Goal: Communication & Community: Answer question/provide support

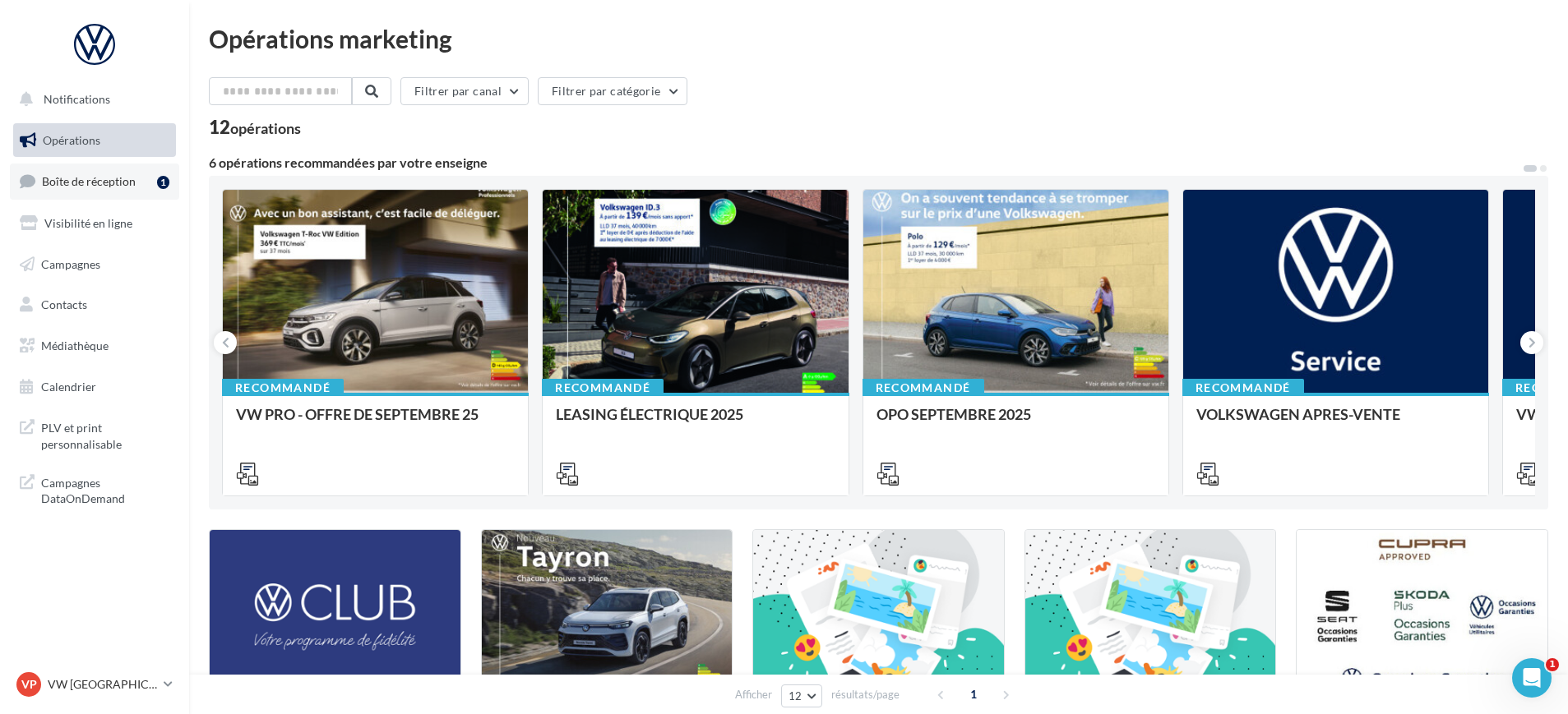
click at [109, 182] on span "Boîte de réception" at bounding box center [88, 181] width 94 height 14
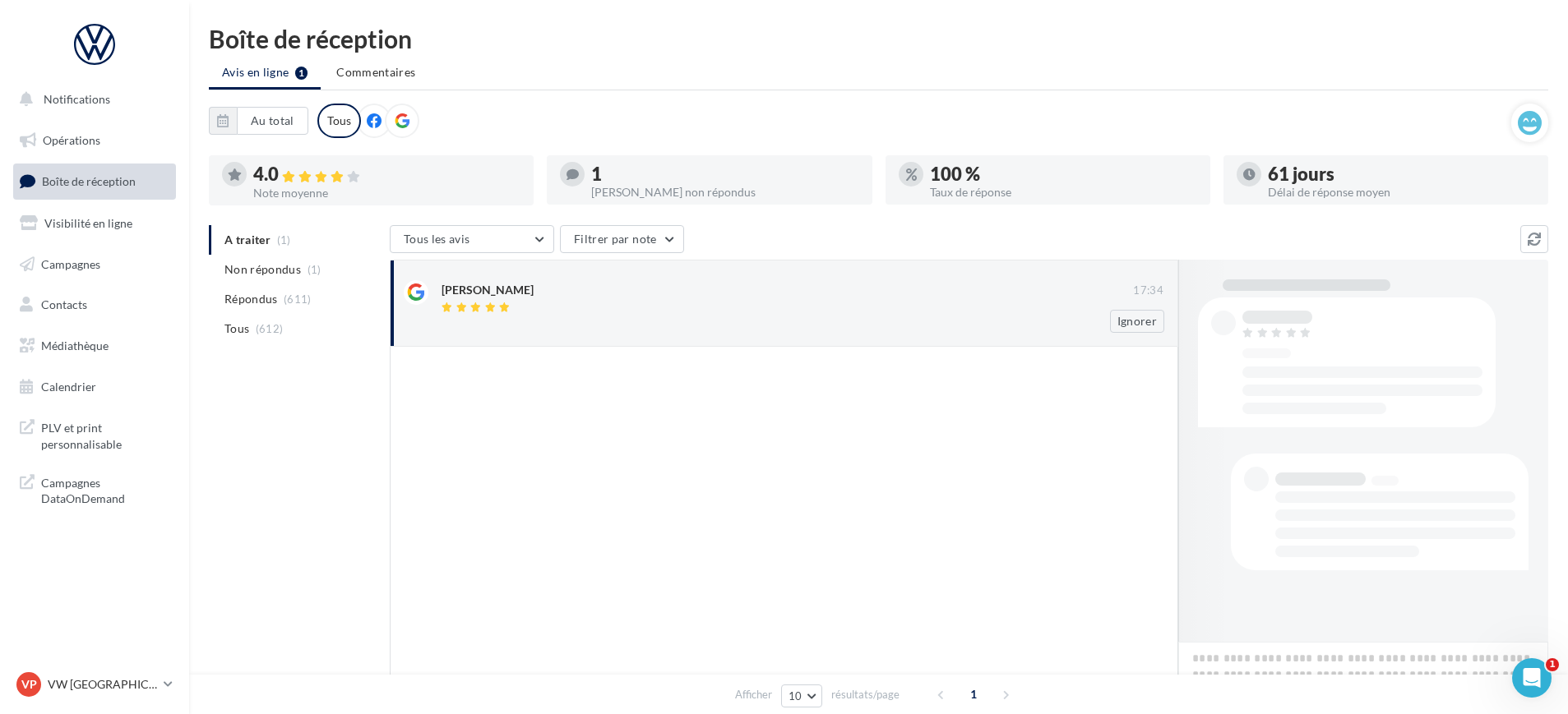
click at [595, 327] on div at bounding box center [802, 324] width 722 height 11
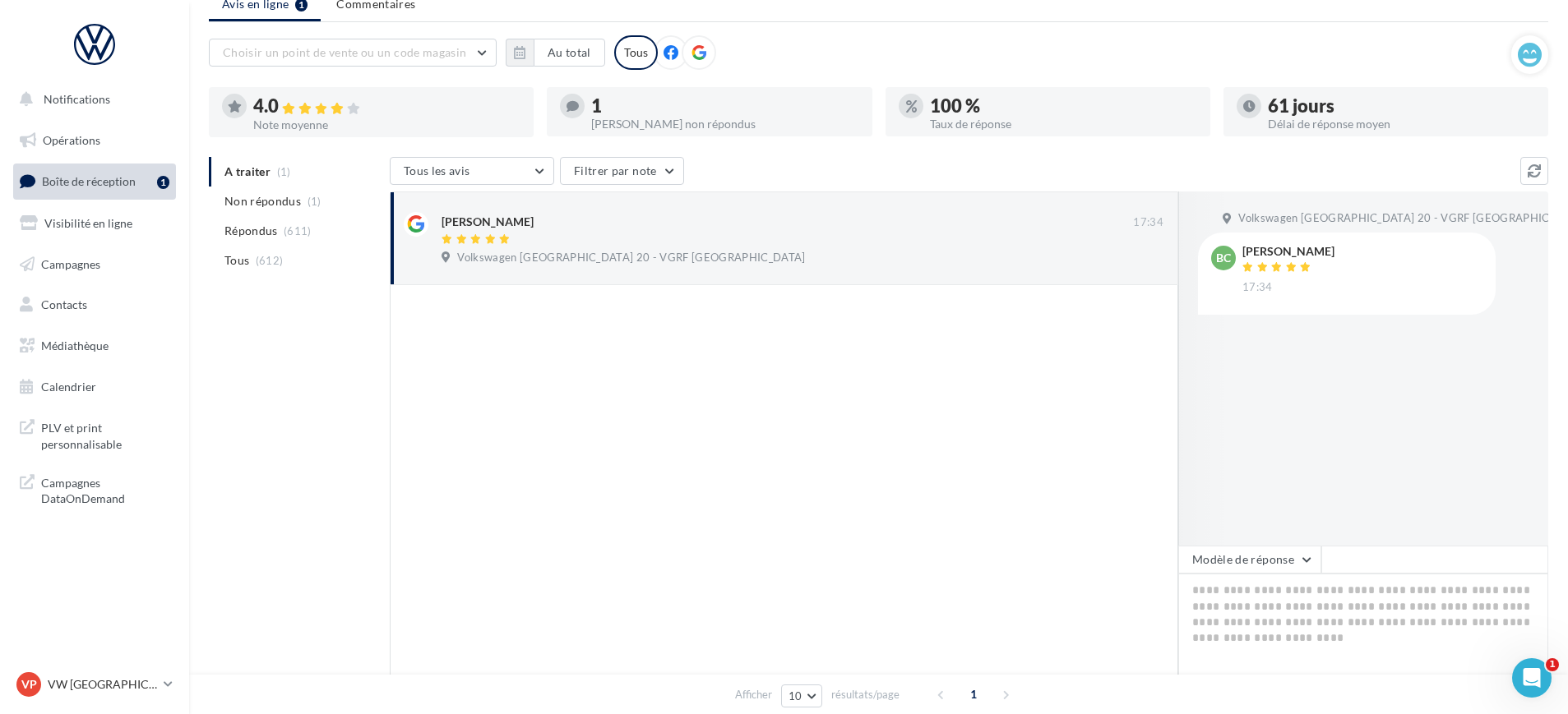
scroll to position [102, 0]
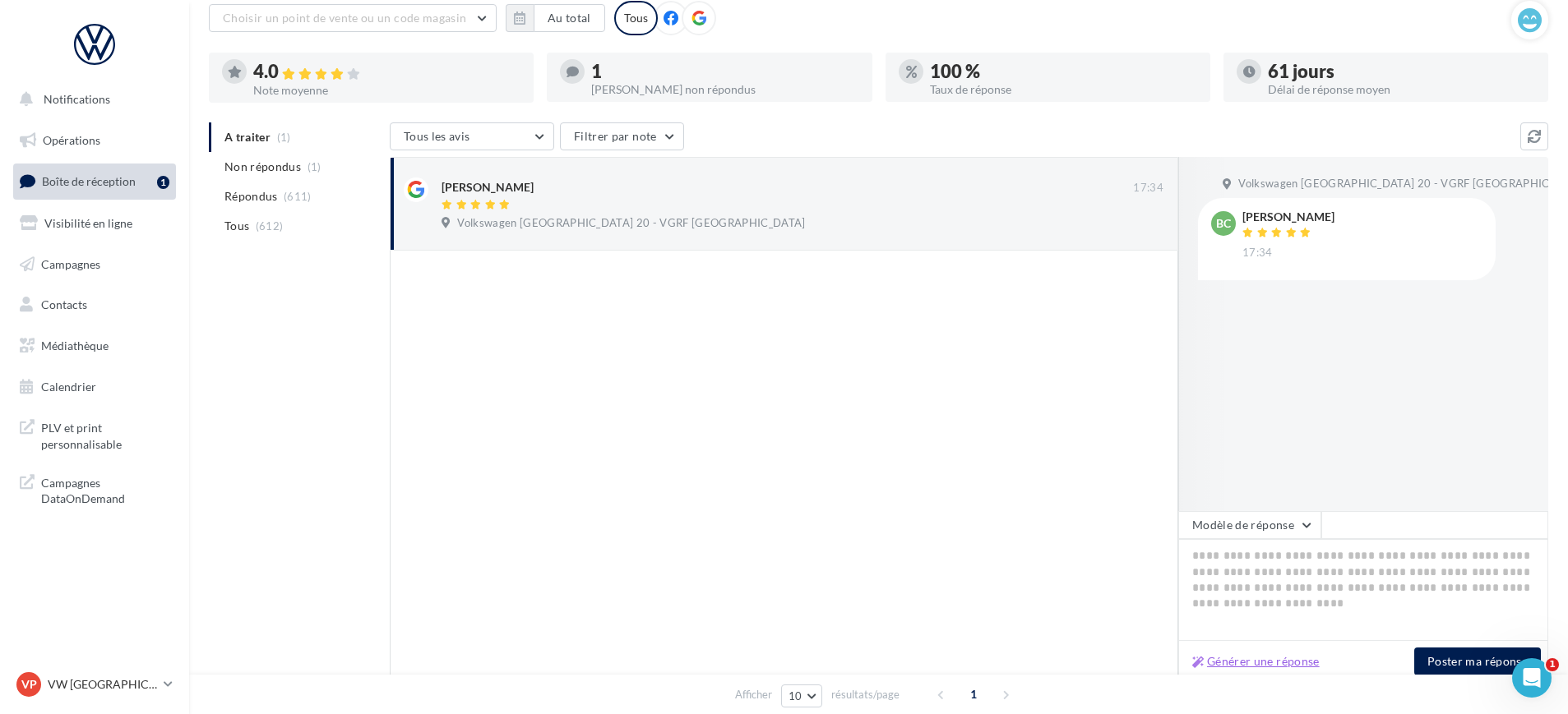
click at [1234, 670] on button "Générer une réponse" at bounding box center [1255, 661] width 140 height 19
type textarea "**********"
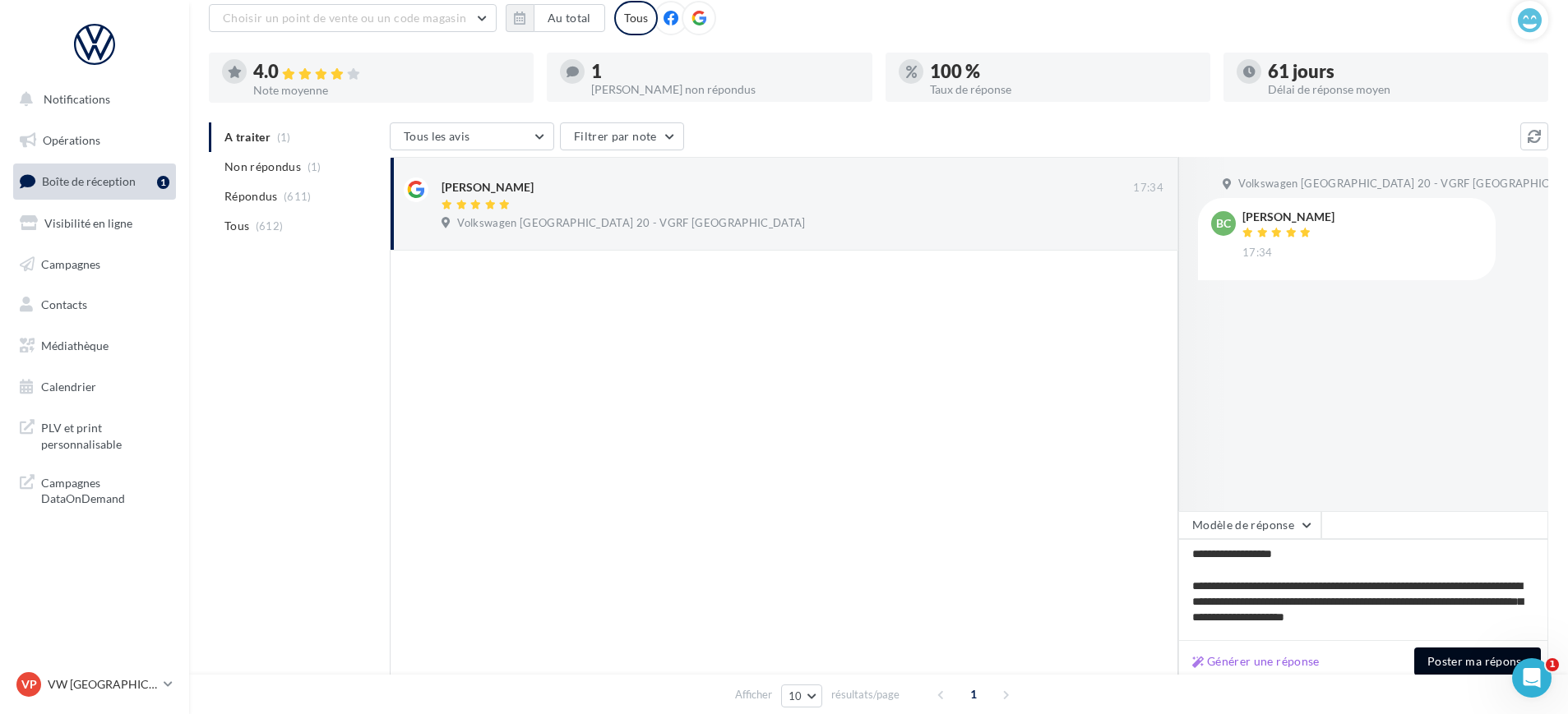
click at [1461, 662] on button "Poster ma réponse" at bounding box center [1477, 661] width 127 height 28
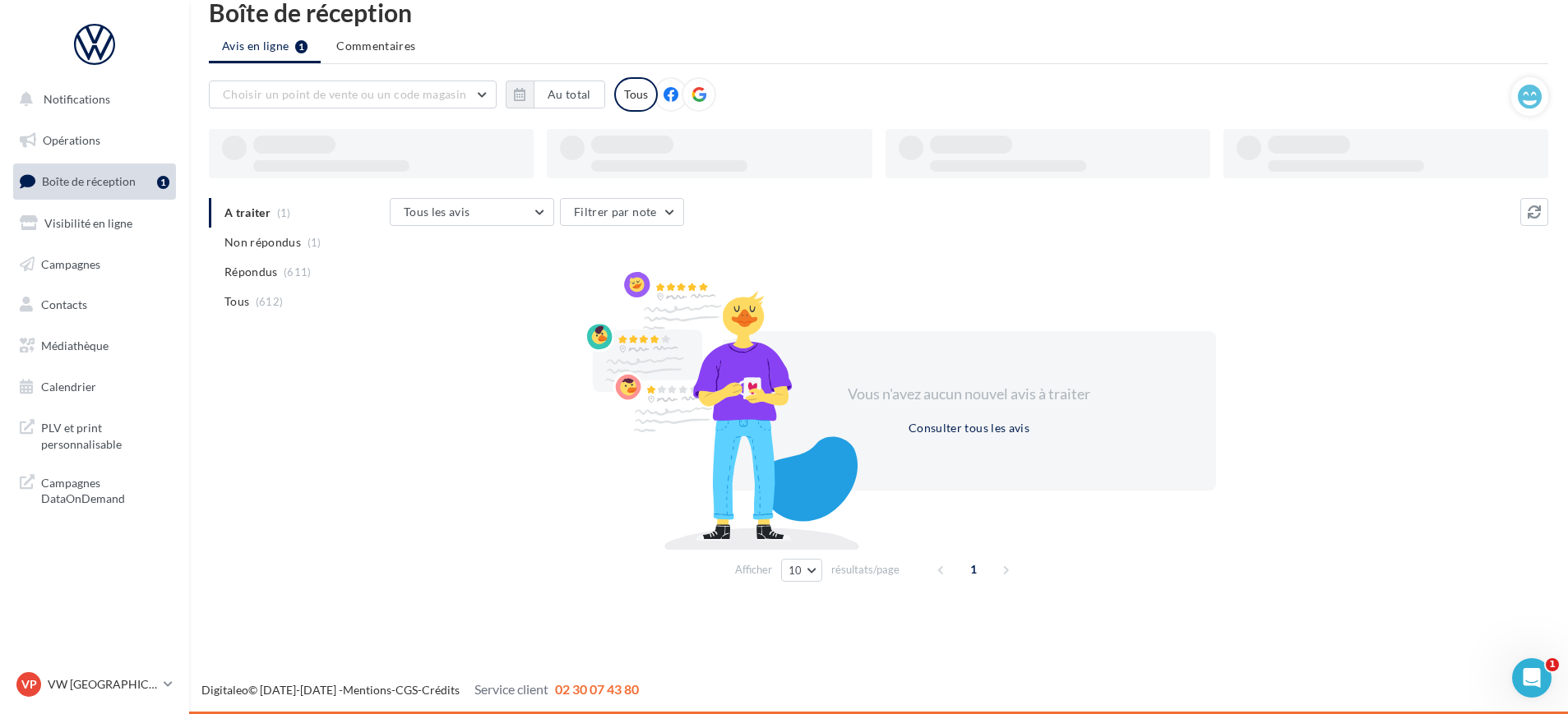
scroll to position [26, 0]
click at [88, 694] on div "VP VW PARIS 20 vw-par20-mon" at bounding box center [86, 685] width 140 height 25
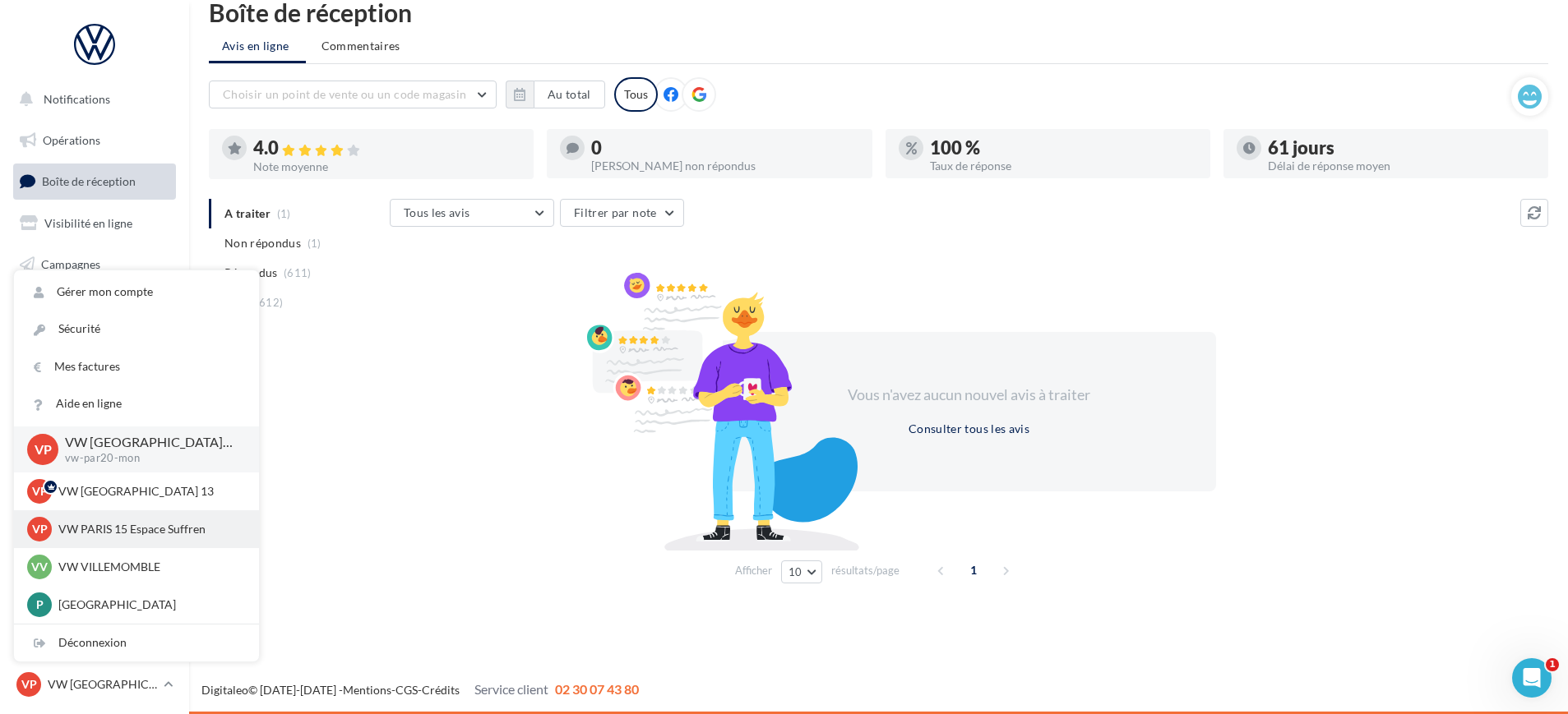
click at [113, 534] on p "VW PARIS 15 Espace Suffren" at bounding box center [148, 528] width 181 height 16
